Goal: Task Accomplishment & Management: Manage account settings

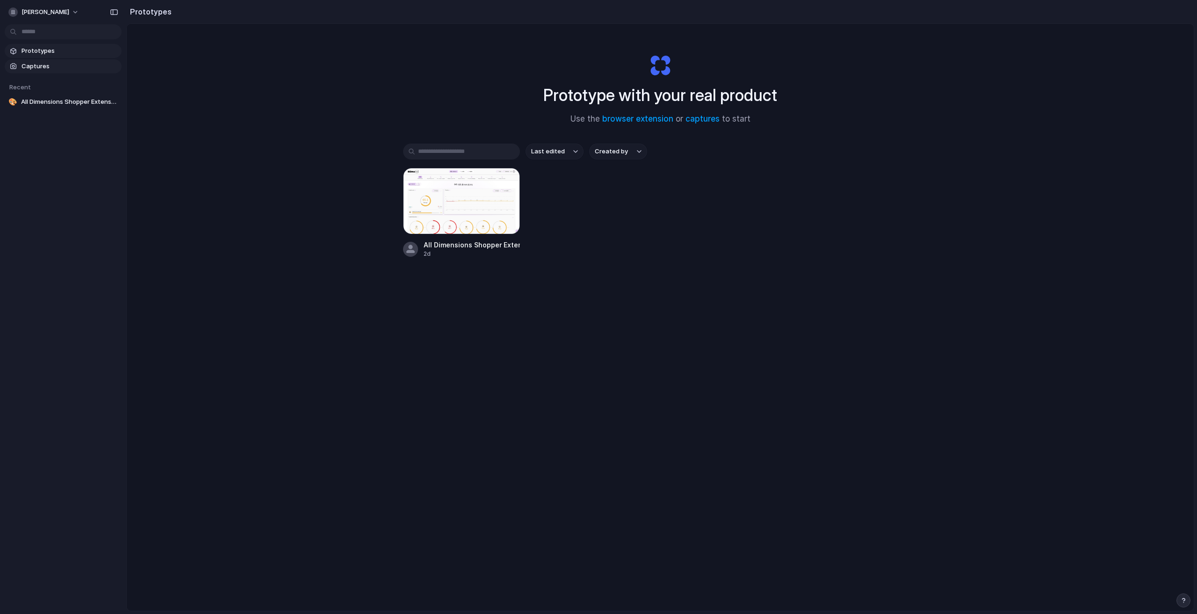
click at [45, 67] on span "Captures" at bounding box center [70, 66] width 96 height 9
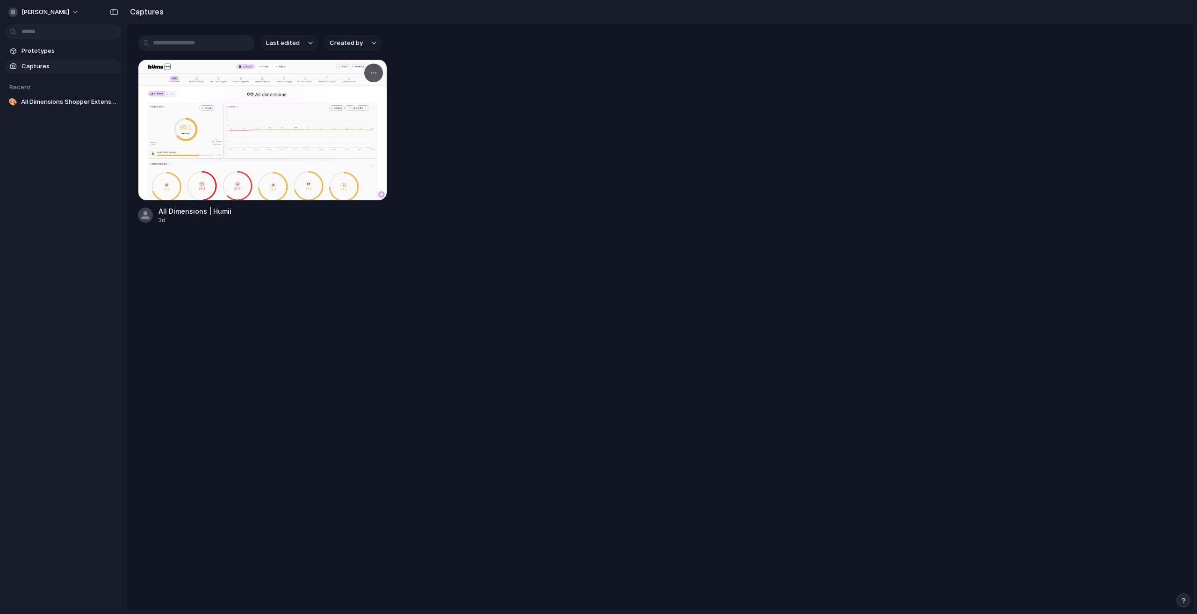
click at [333, 100] on div at bounding box center [262, 129] width 249 height 141
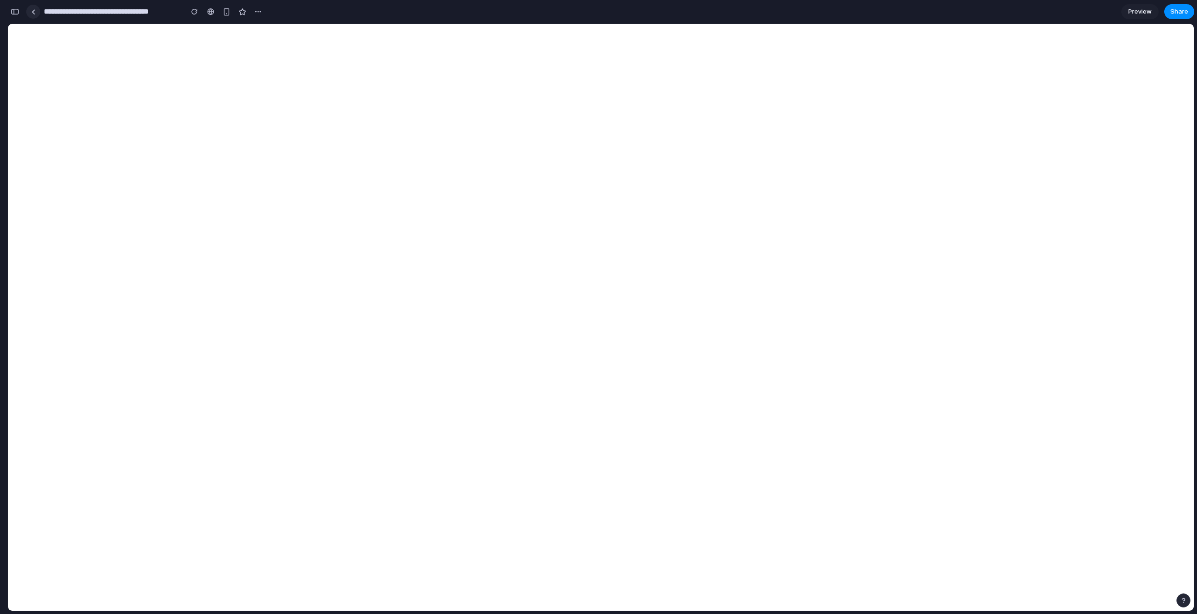
click at [33, 12] on div at bounding box center [33, 11] width 4 height 5
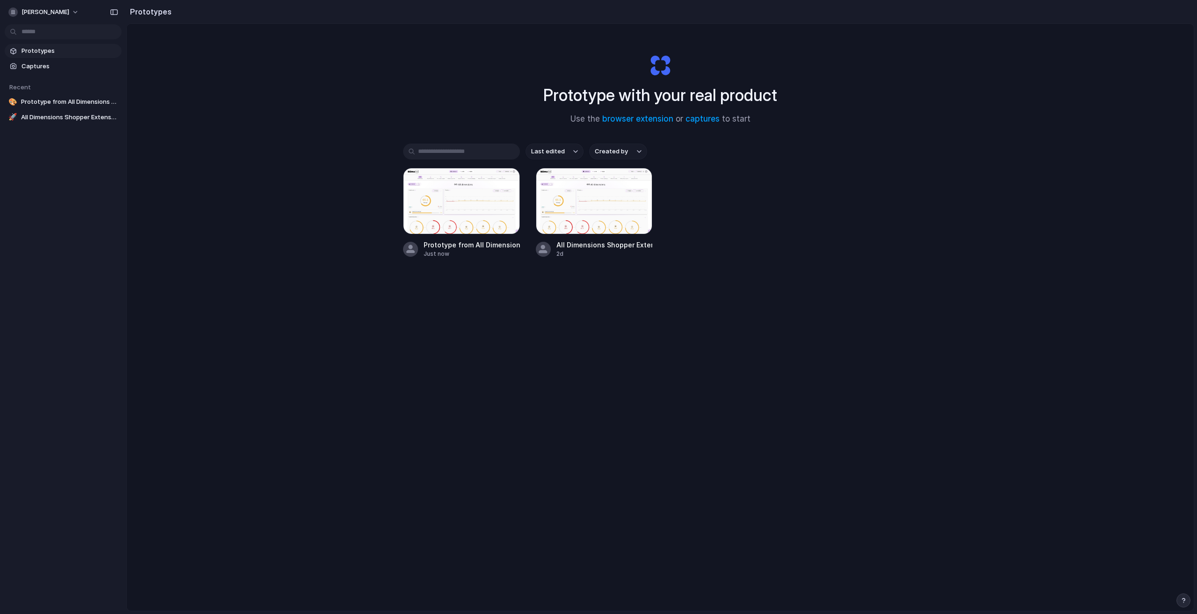
click at [53, 50] on span "Prototypes" at bounding box center [70, 50] width 96 height 9
click at [47, 64] on span "Captures" at bounding box center [70, 66] width 96 height 9
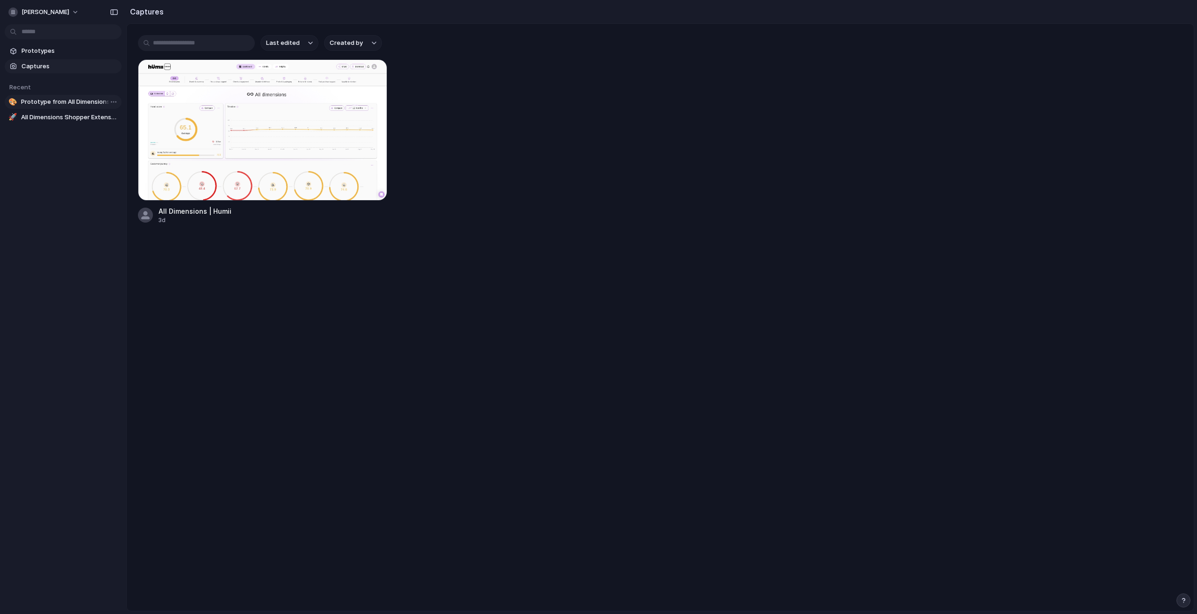
click at [41, 104] on span "Prototype from All Dimensions | Humii" at bounding box center [69, 101] width 97 height 9
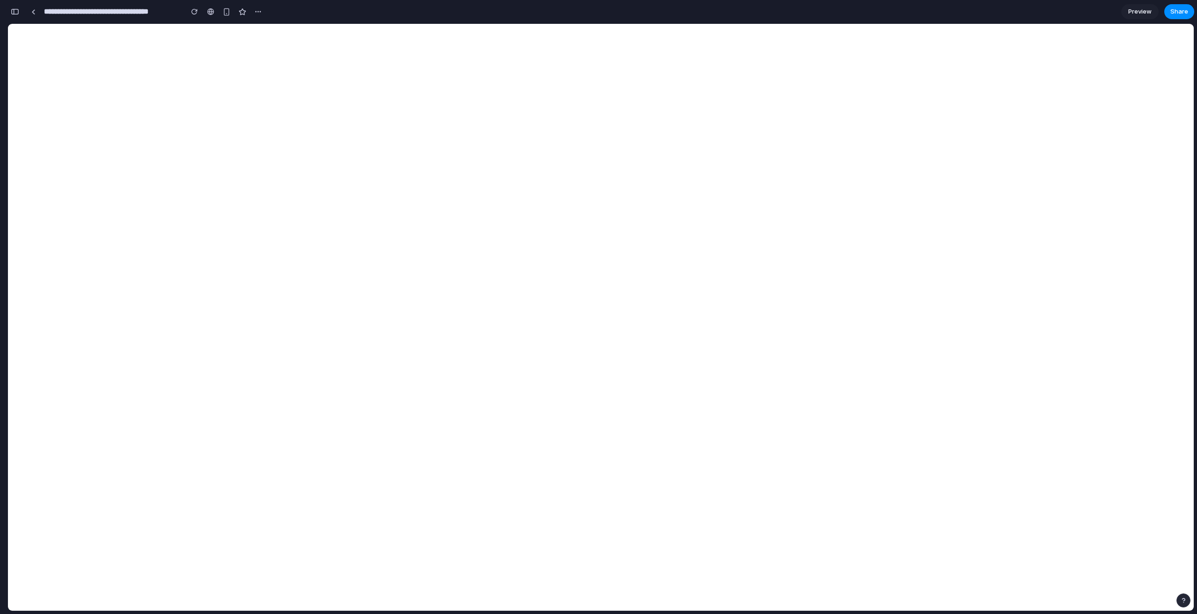
click at [1138, 10] on span "Preview" at bounding box center [1139, 11] width 23 height 9
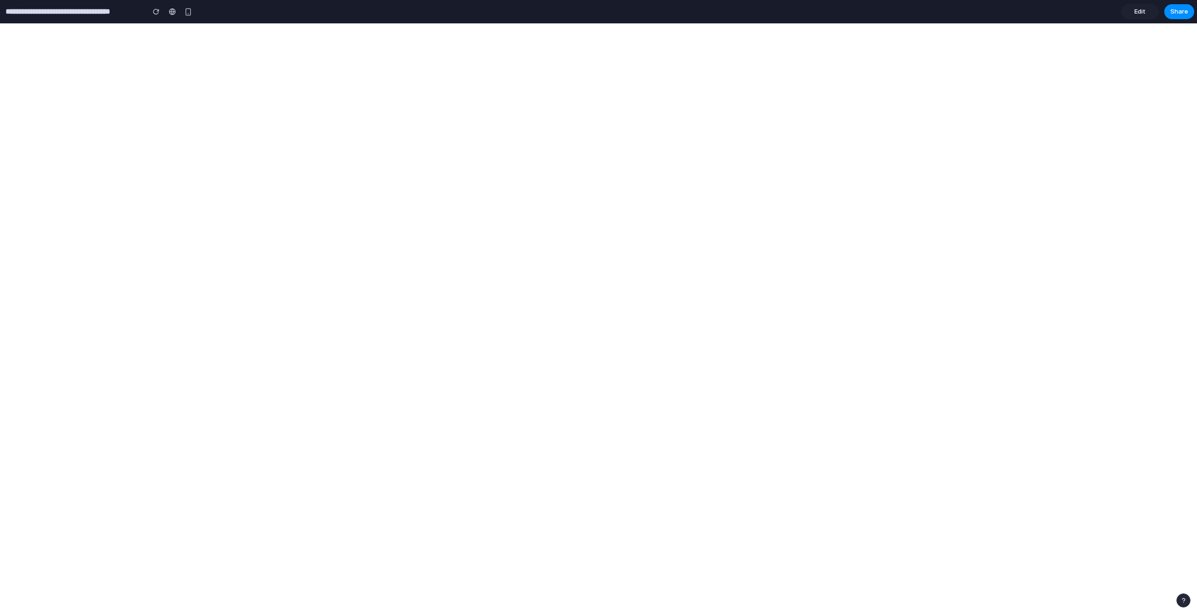
click at [1138, 12] on span "Edit" at bounding box center [1139, 11] width 11 height 9
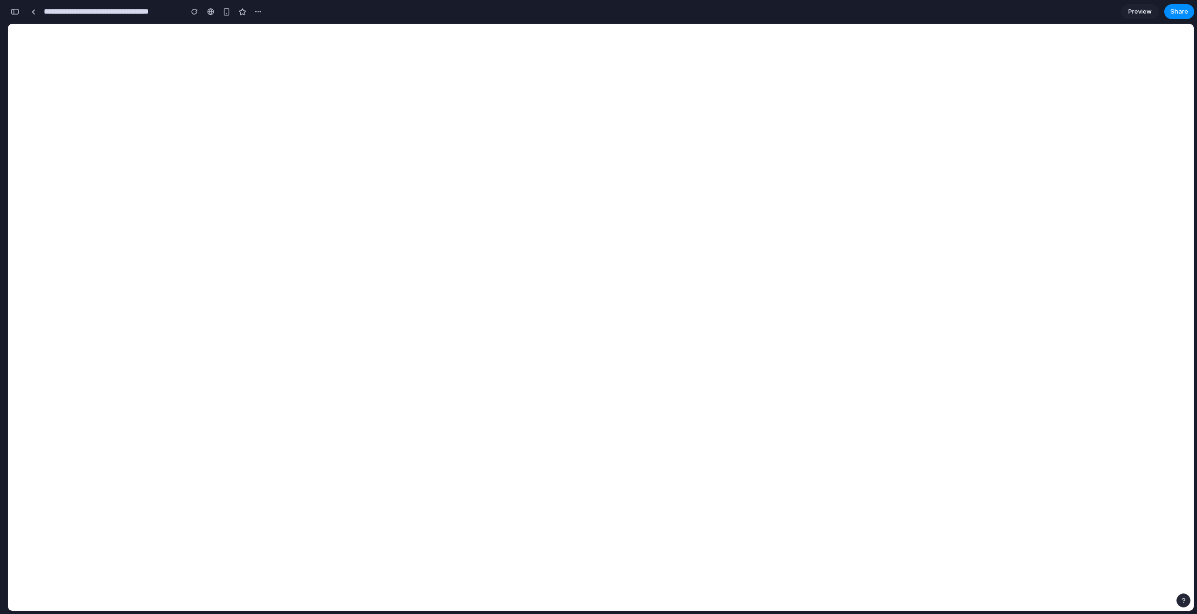
scroll to position [0, 8]
click at [1187, 601] on button "button" at bounding box center [1183, 600] width 14 height 14
click at [32, 13] on div at bounding box center [33, 11] width 4 height 5
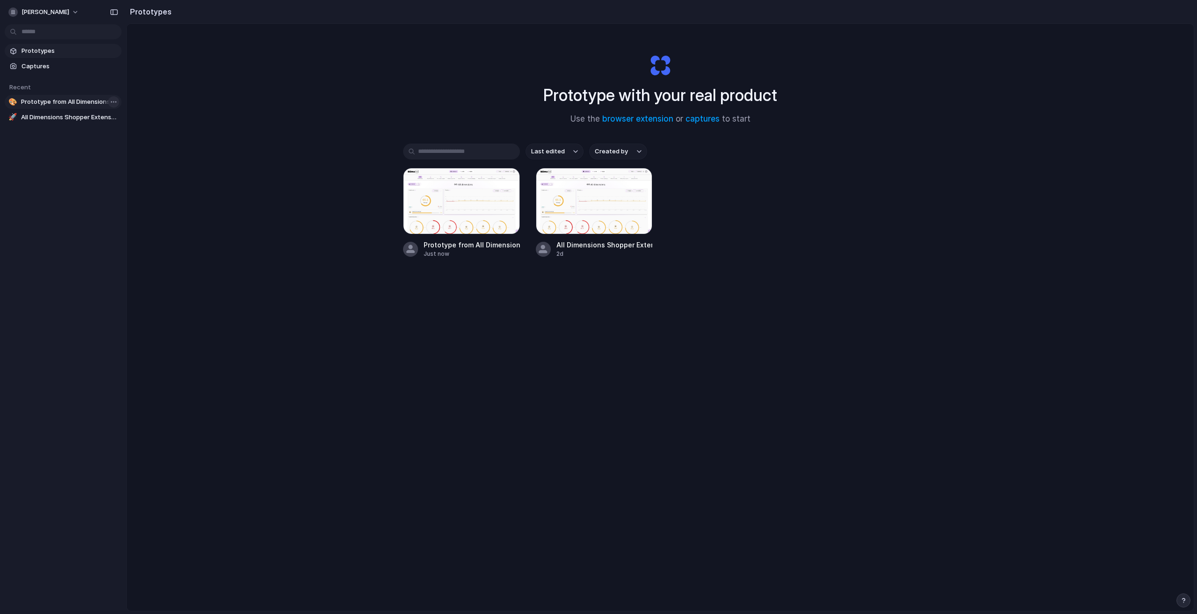
click at [109, 100] on body "[PERSON_NAME] Prototypes Captures Recent 🎨 Prototype from All Dimensions | Humi…" at bounding box center [598, 307] width 1197 height 614
click at [123, 149] on span "Delete" at bounding box center [125, 150] width 20 height 9
click at [703, 122] on link "captures" at bounding box center [702, 118] width 34 height 9
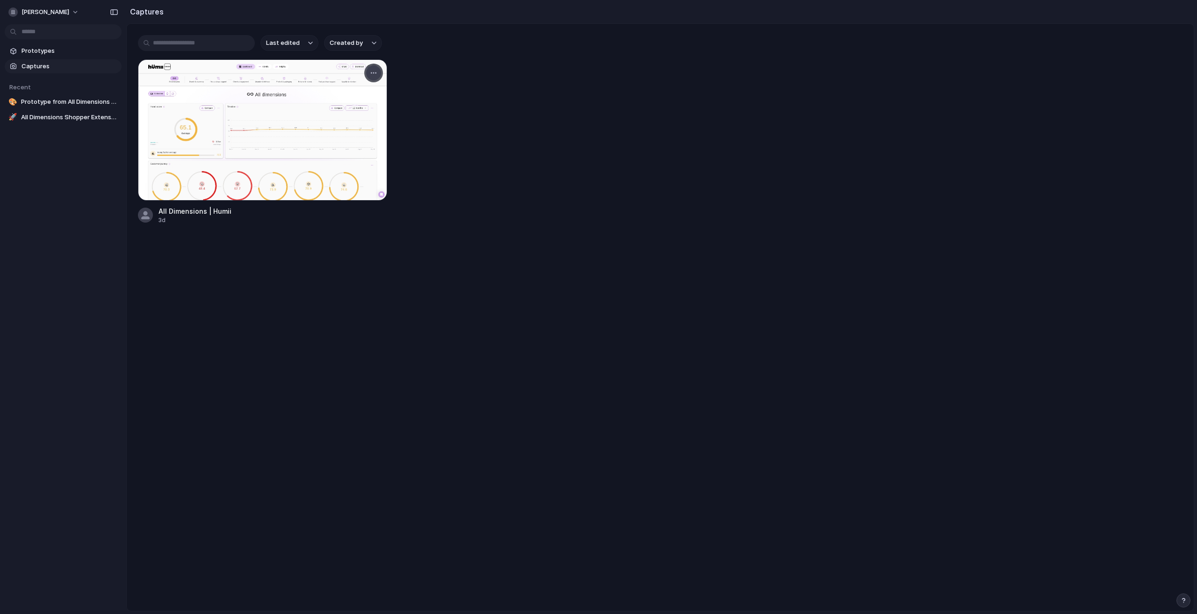
click at [373, 73] on div "button" at bounding box center [373, 72] width 7 height 7
click at [367, 94] on span "Create prototype" at bounding box center [347, 93] width 52 height 9
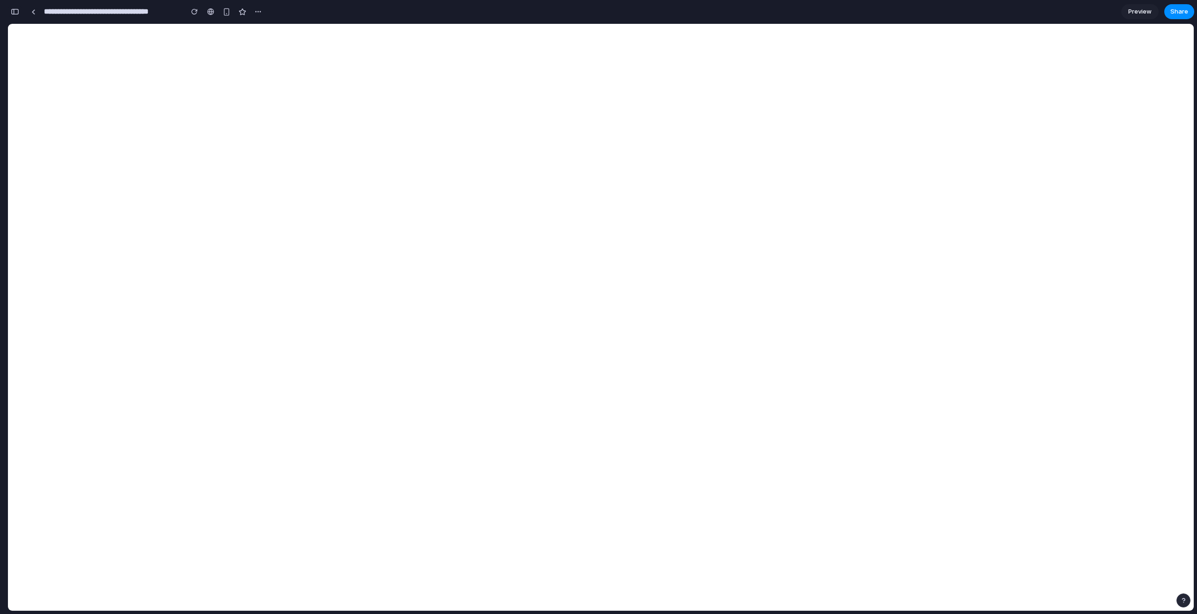
click at [15, 10] on div "button" at bounding box center [15, 11] width 8 height 7
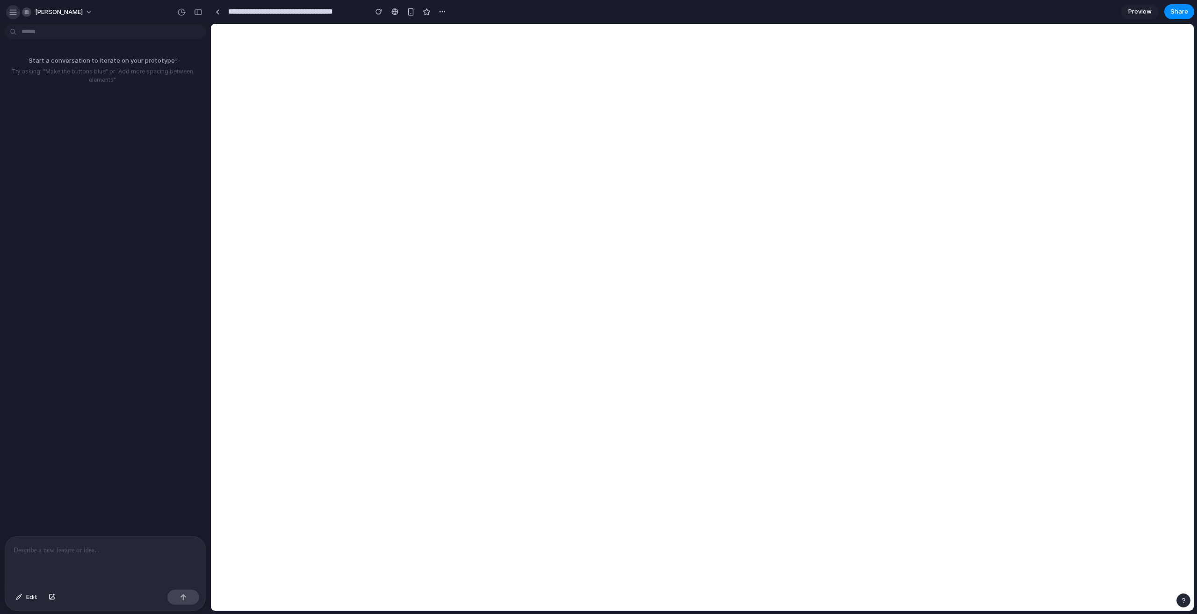
click at [13, 7] on button "button" at bounding box center [13, 12] width 14 height 14
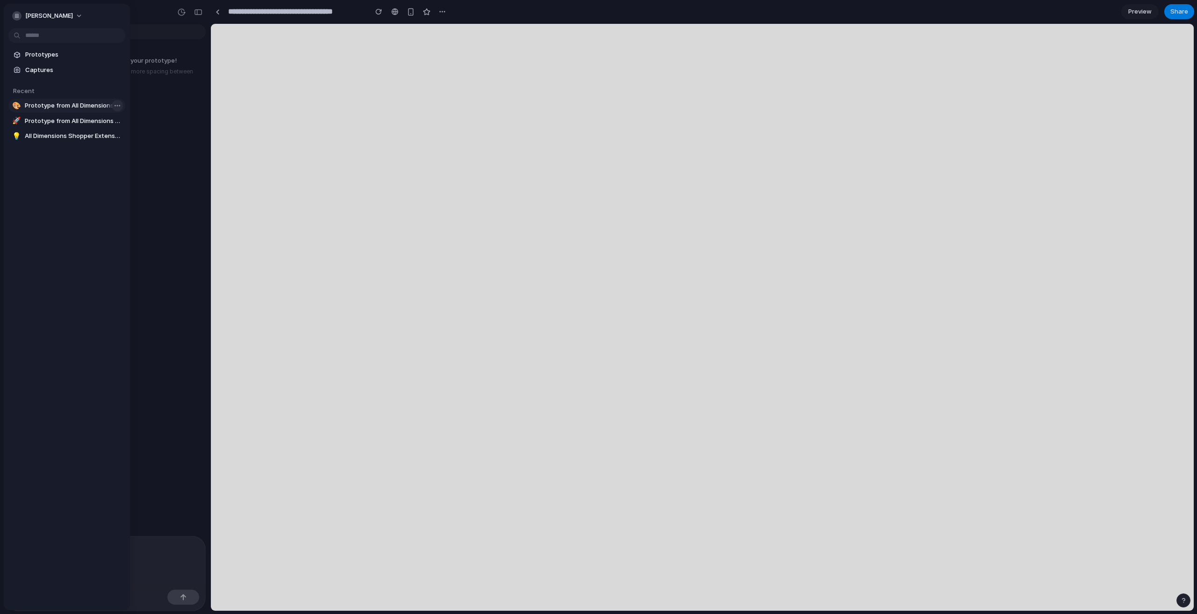
click at [117, 101] on body "**********" at bounding box center [598, 307] width 1197 height 614
click at [137, 154] on span "Delete" at bounding box center [129, 154] width 20 height 9
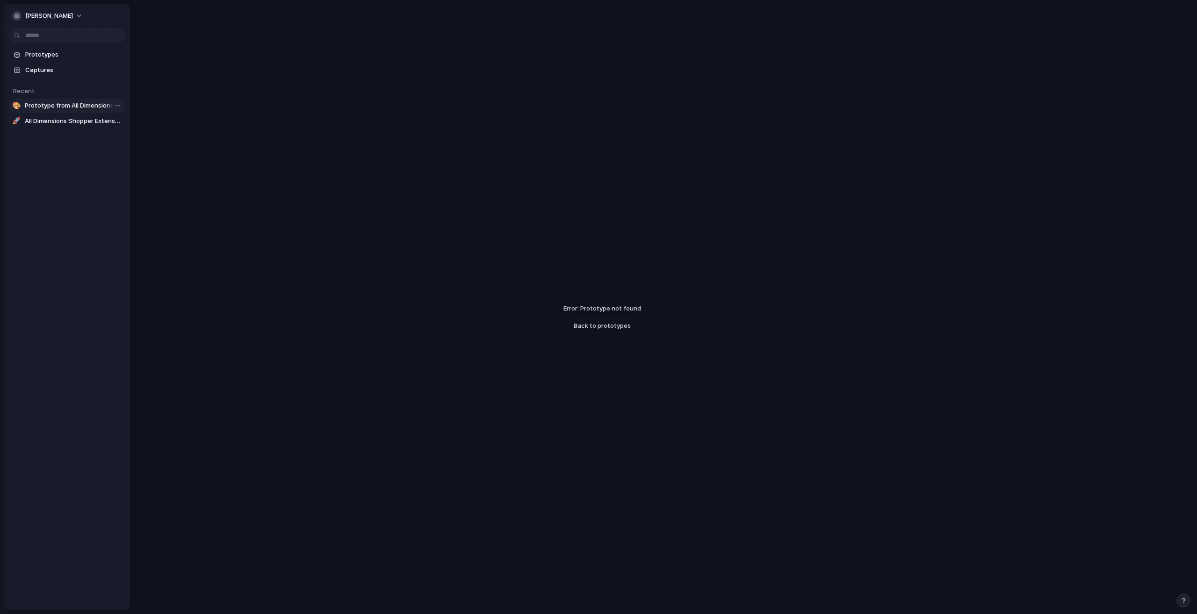
click at [77, 101] on span "Prototype from All Dimensions | Humii" at bounding box center [73, 105] width 97 height 9
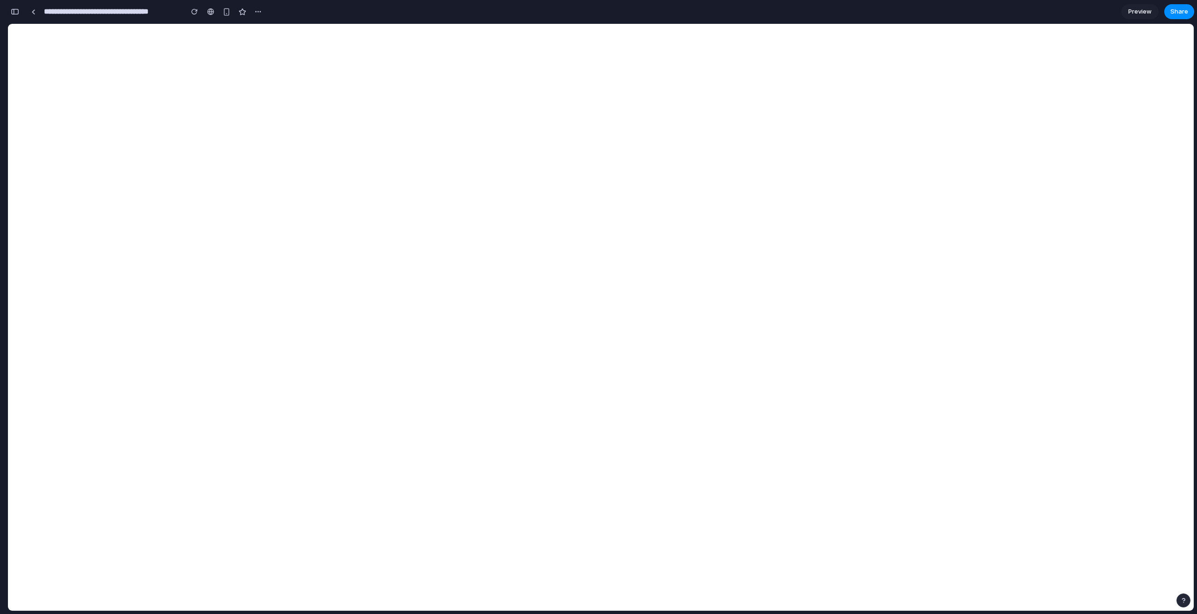
click at [20, 11] on button "button" at bounding box center [14, 11] width 15 height 15
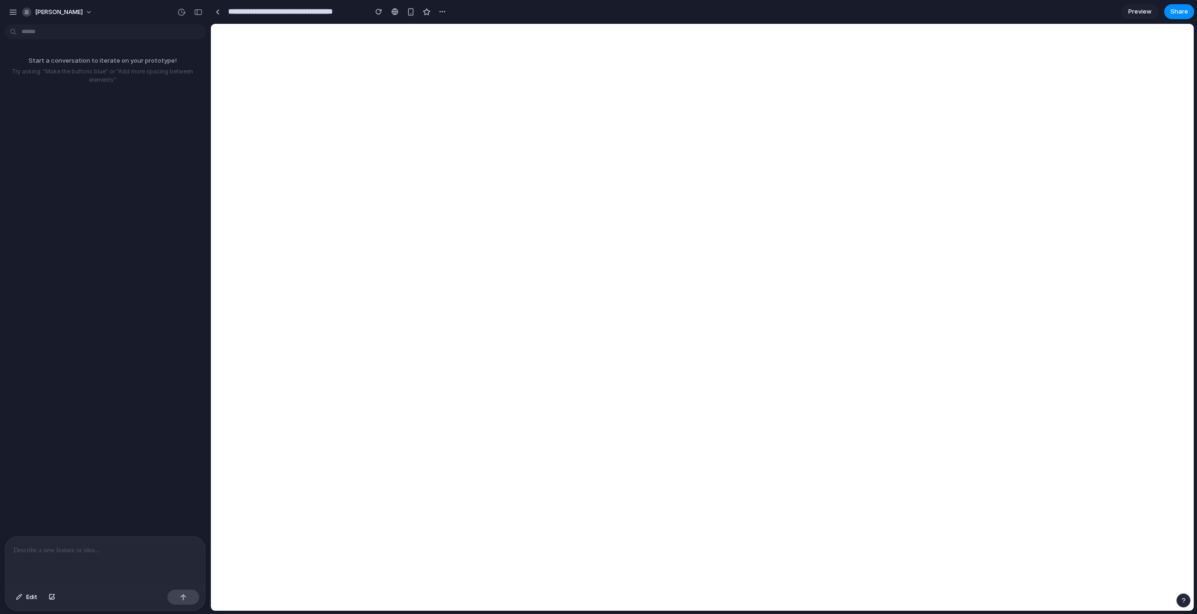
click at [101, 555] on div at bounding box center [105, 561] width 200 height 50
click at [15, 11] on div "button" at bounding box center [13, 12] width 8 height 8
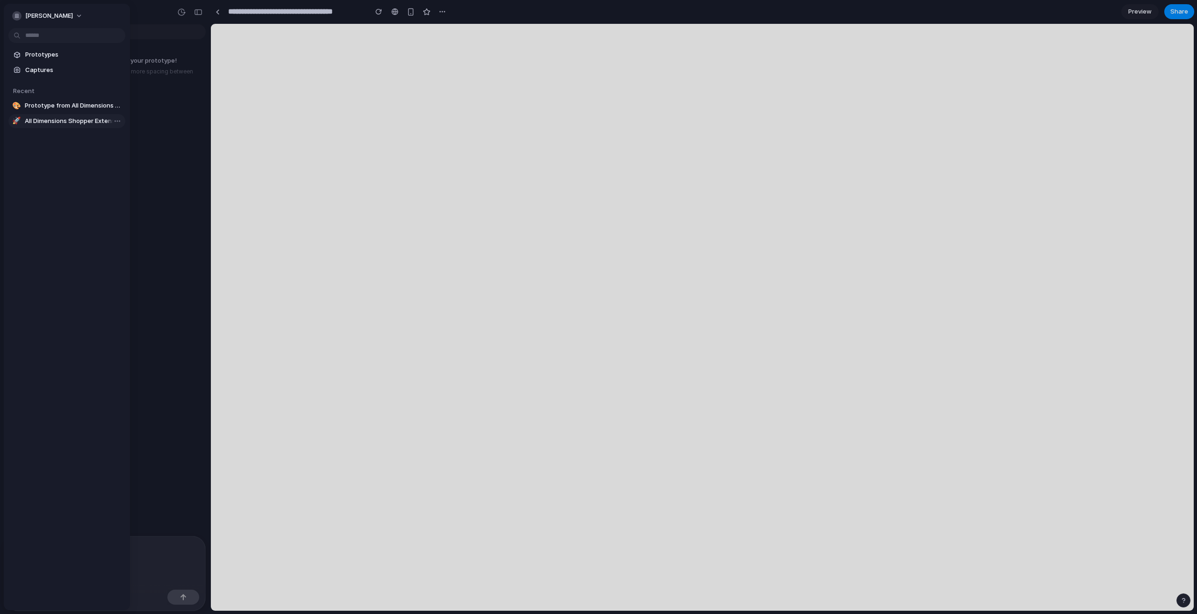
click at [44, 115] on link "🚀 All Dimensions Shopper Extension" at bounding box center [66, 121] width 117 height 14
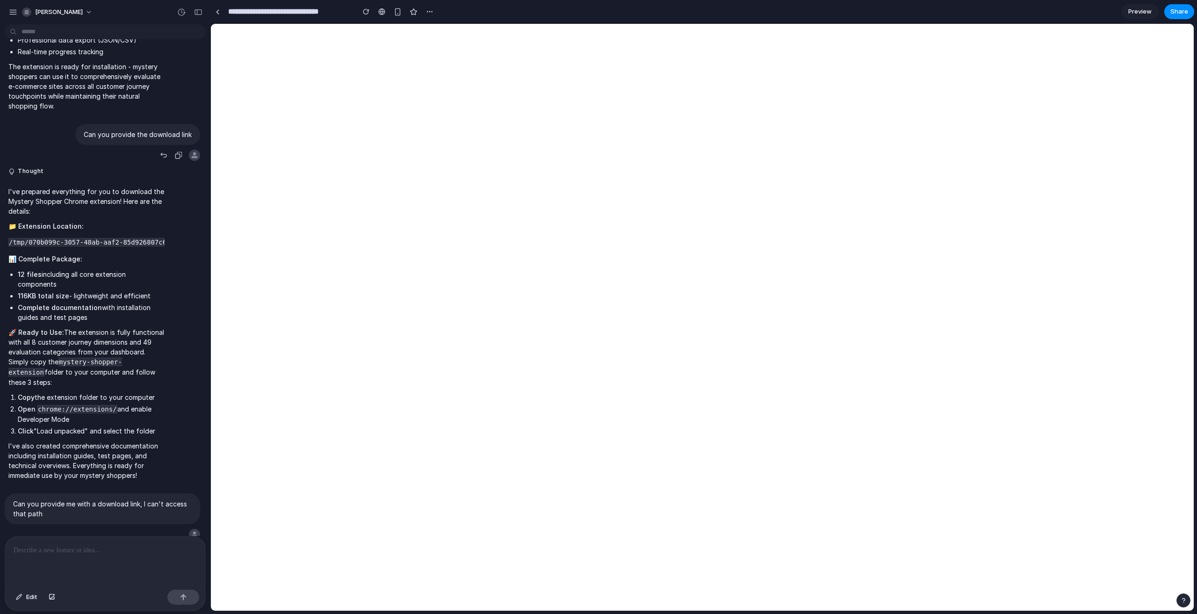
scroll to position [729, 0]
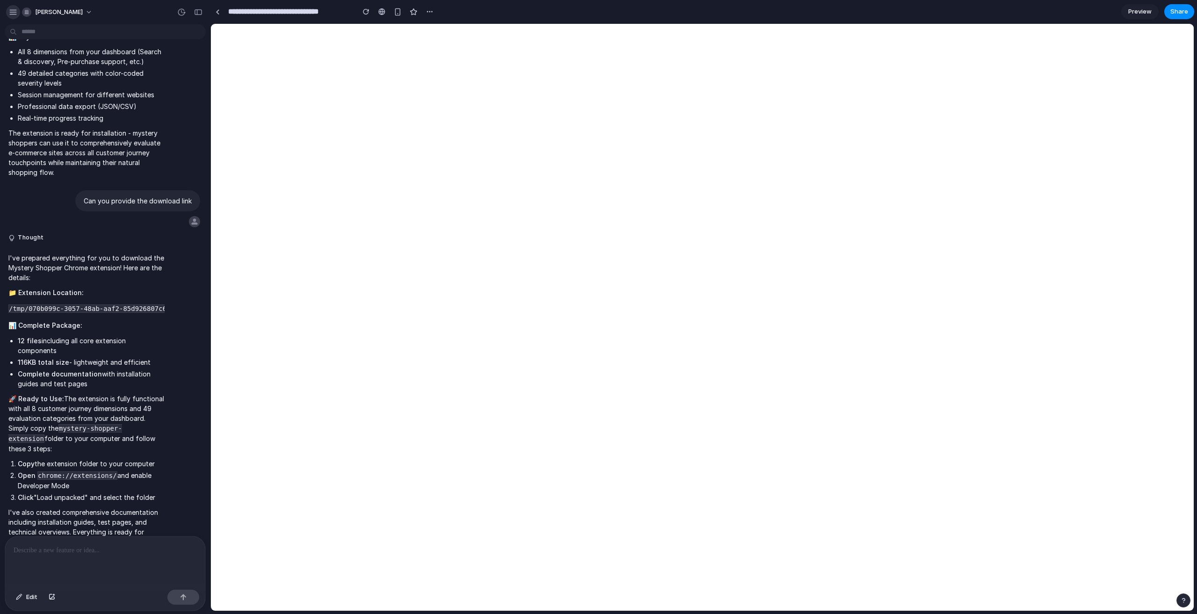
click at [7, 13] on button "button" at bounding box center [13, 12] width 14 height 14
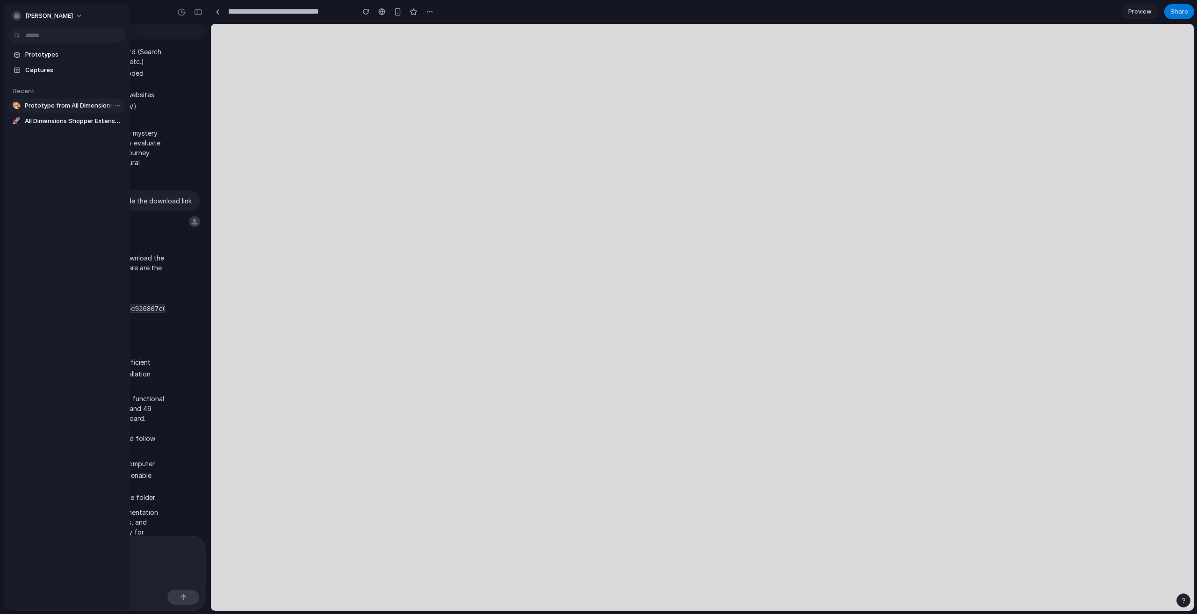
click at [52, 101] on span "Prototype from All Dimensions | Humii" at bounding box center [73, 105] width 97 height 9
type input "**********"
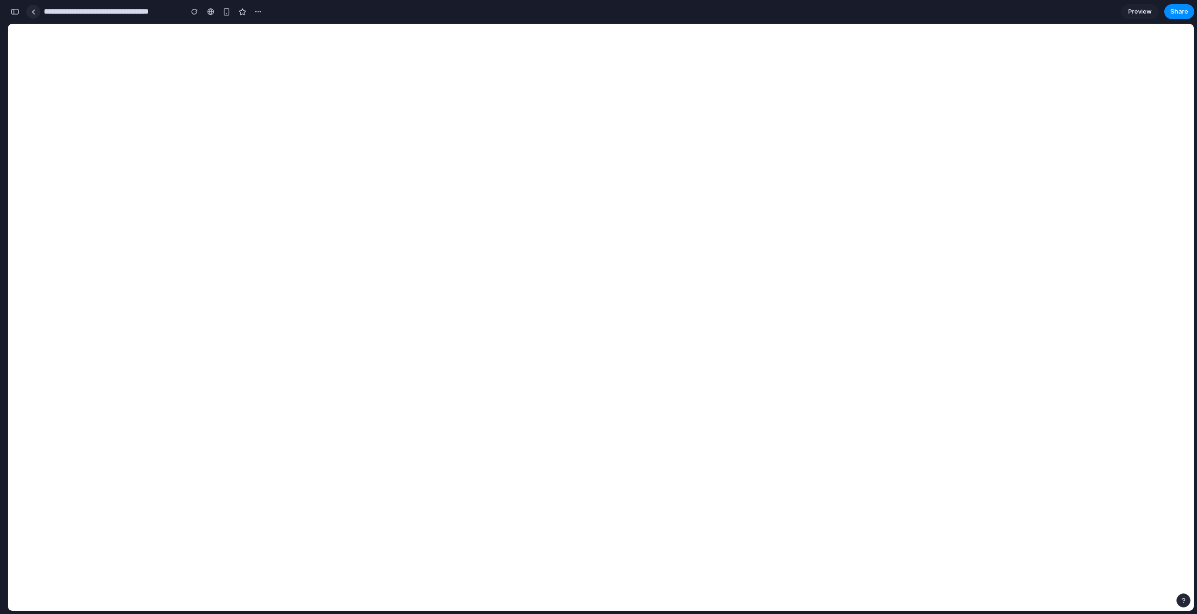
click at [31, 14] on div at bounding box center [33, 11] width 4 height 5
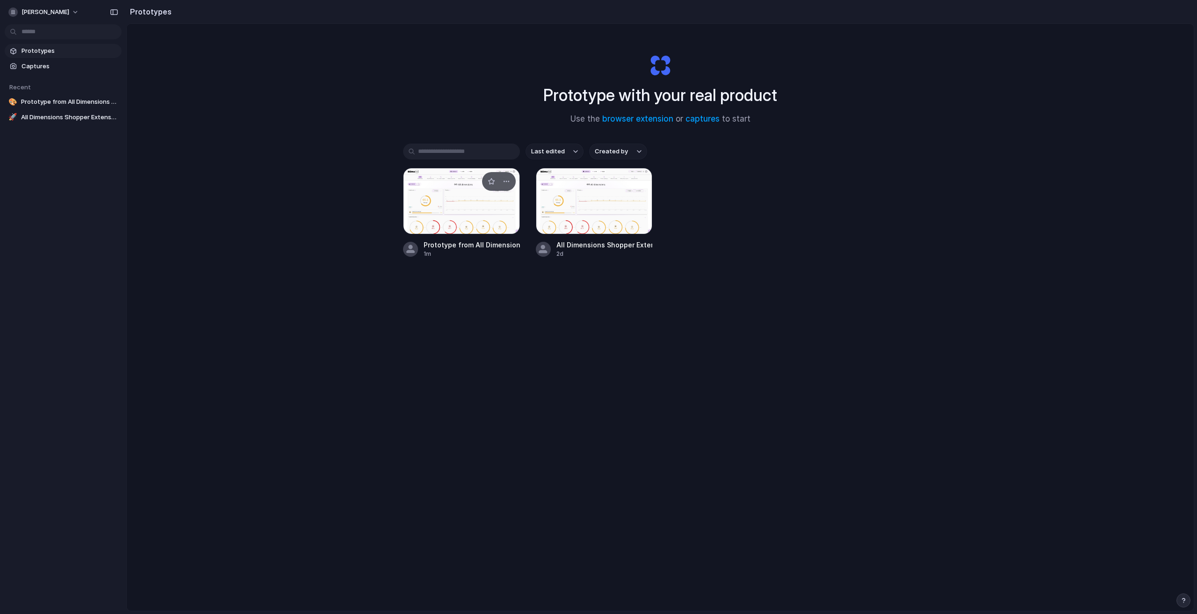
click at [468, 210] on div at bounding box center [461, 201] width 117 height 66
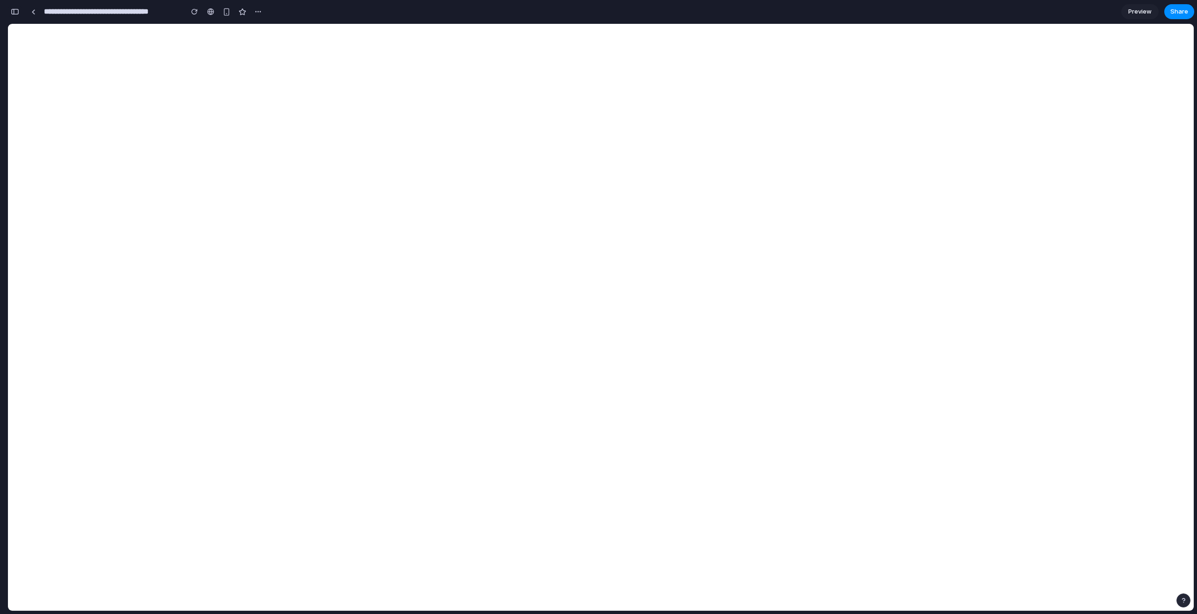
click at [16, 16] on button "button" at bounding box center [14, 11] width 15 height 15
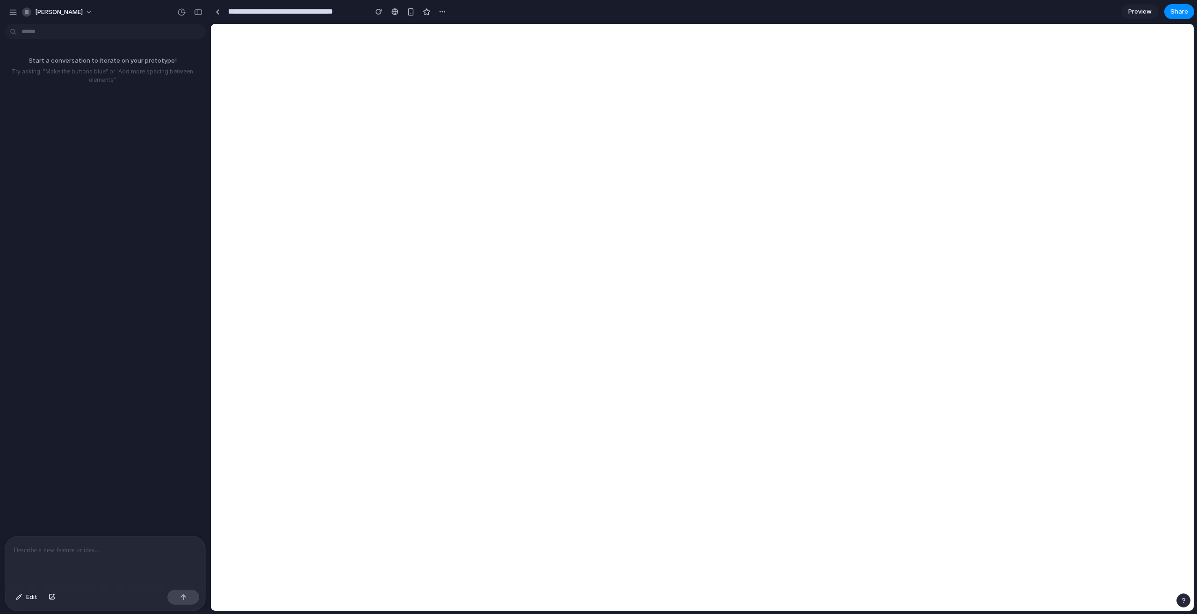
click at [129, 555] on div at bounding box center [105, 561] width 200 height 50
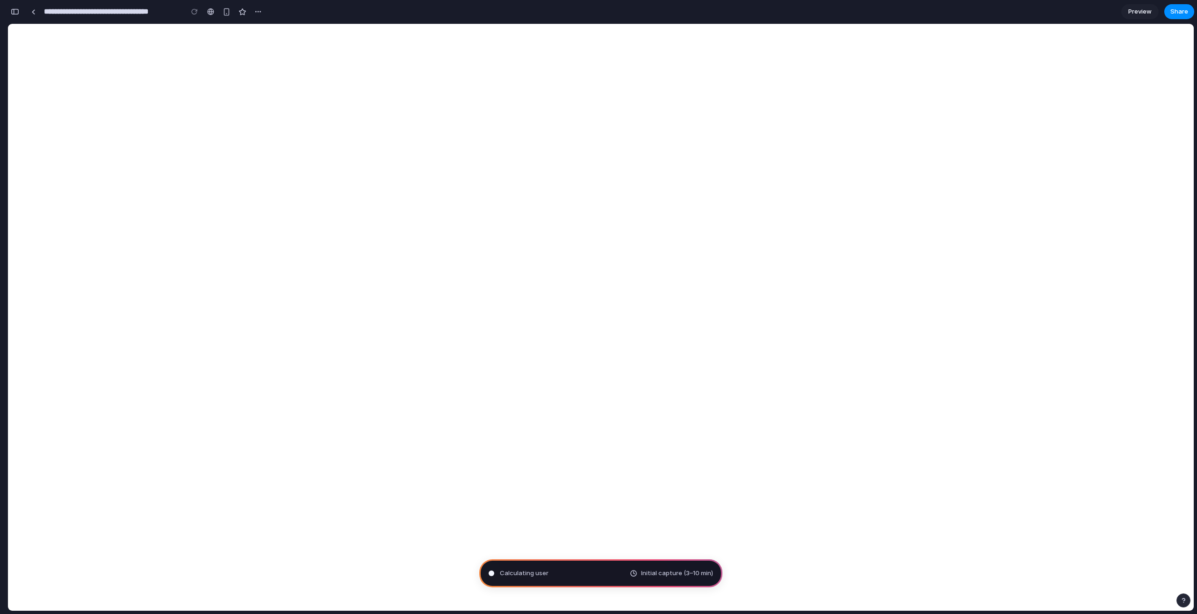
type input "**********"
